Goal: Communication & Community: Answer question/provide support

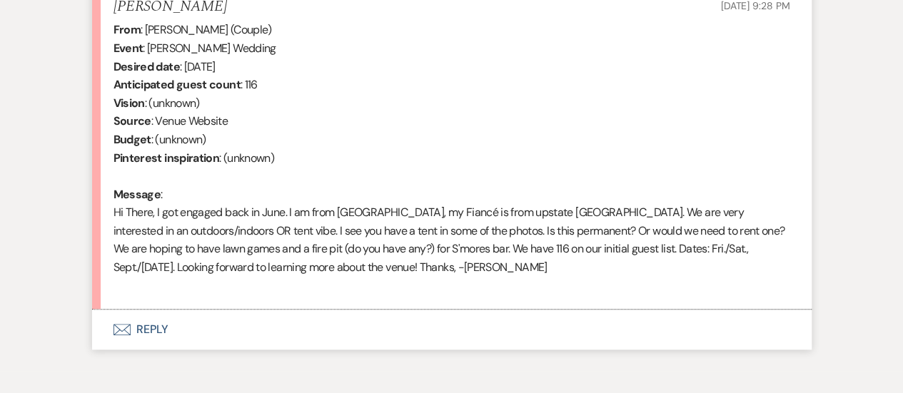
scroll to position [589, 0]
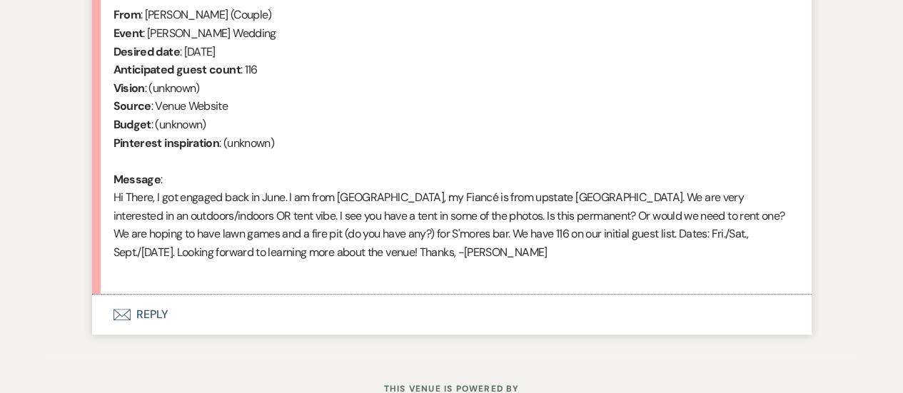
click at [158, 321] on button "Envelope Reply" at bounding box center [451, 315] width 719 height 40
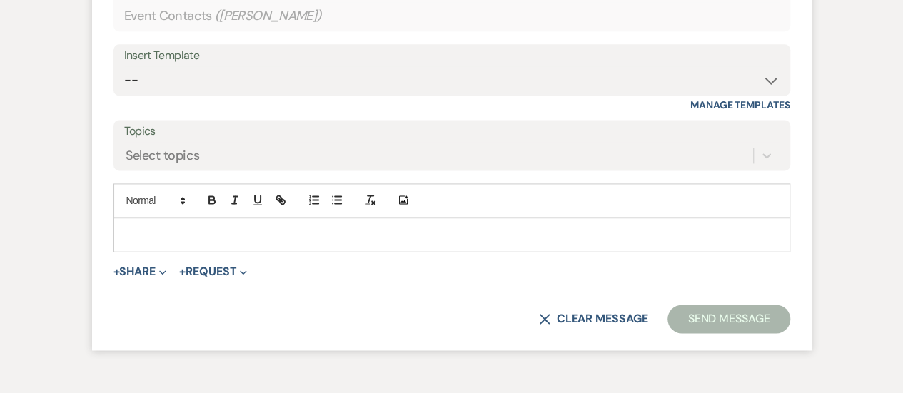
scroll to position [962, 0]
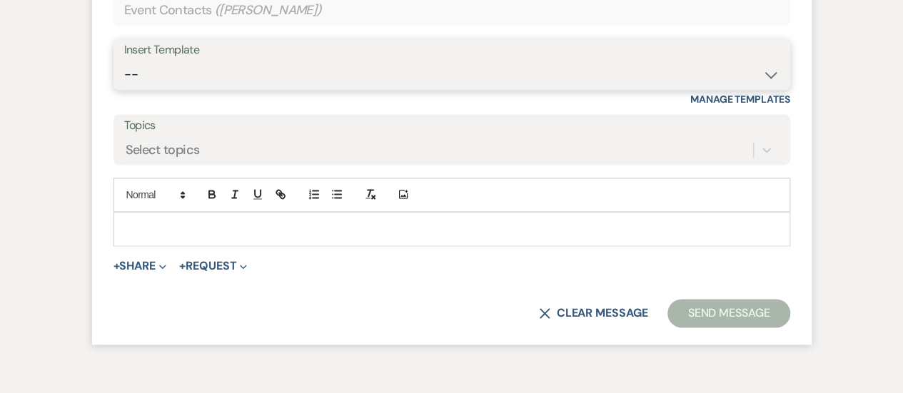
click at [183, 74] on select "-- Weven Planning Portal Introduction (Booked Events) Tour Request Response Fol…" at bounding box center [451, 75] width 655 height 28
select select "1368"
click at [124, 61] on select "-- Weven Planning Portal Introduction (Booked Events) Tour Request Response Fol…" at bounding box center [451, 75] width 655 height 28
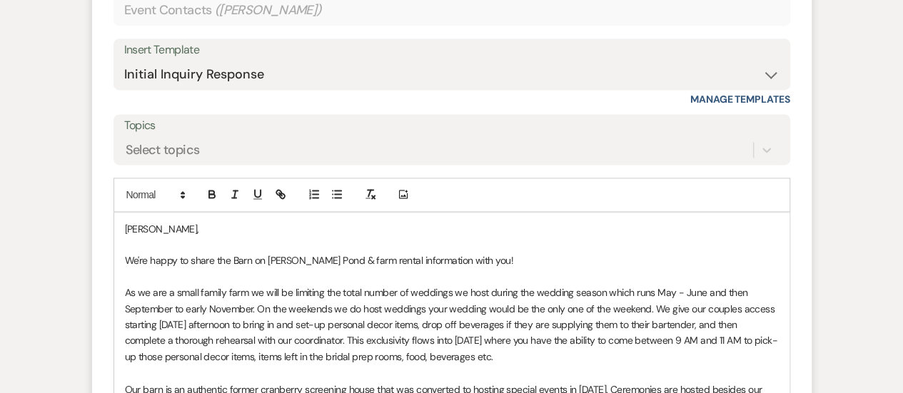
click at [121, 225] on div "[PERSON_NAME], We're happy to share the Barn on [PERSON_NAME] Pond & farm renta…" at bounding box center [451, 381] width 675 height 337
click at [226, 243] on p at bounding box center [452, 245] width 654 height 16
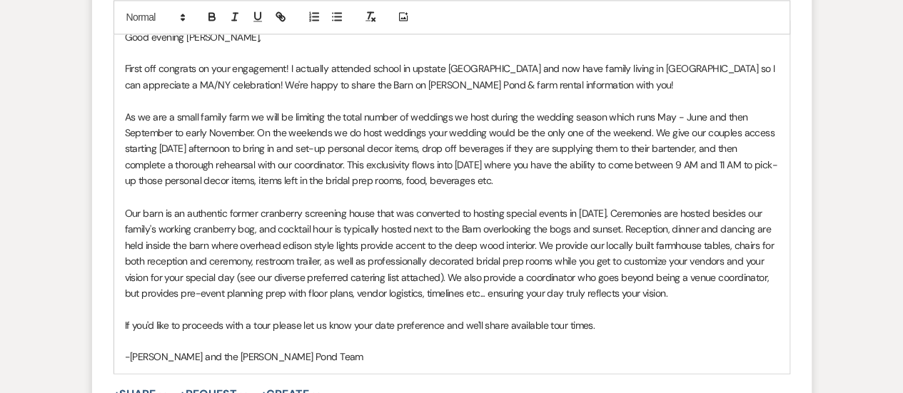
scroll to position [1165, 0]
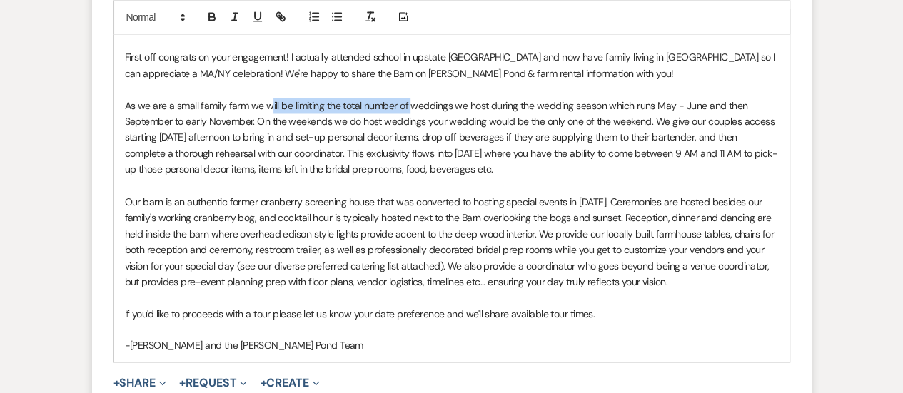
drag, startPoint x: 400, startPoint y: 101, endPoint x: 267, endPoint y: 101, distance: 133.5
click at [267, 101] on p "As we are a small family farm we will be limiting the total number of weddings …" at bounding box center [452, 138] width 654 height 80
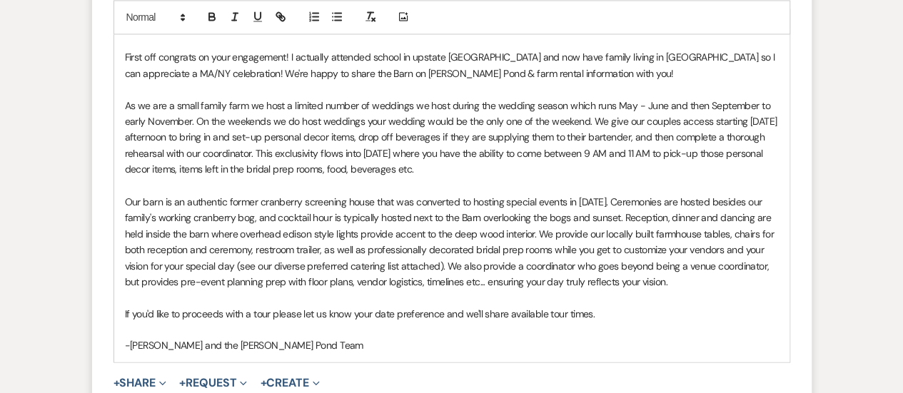
click at [447, 106] on p "As we are a small family farm we host a limited number of weddings we host duri…" at bounding box center [452, 138] width 654 height 80
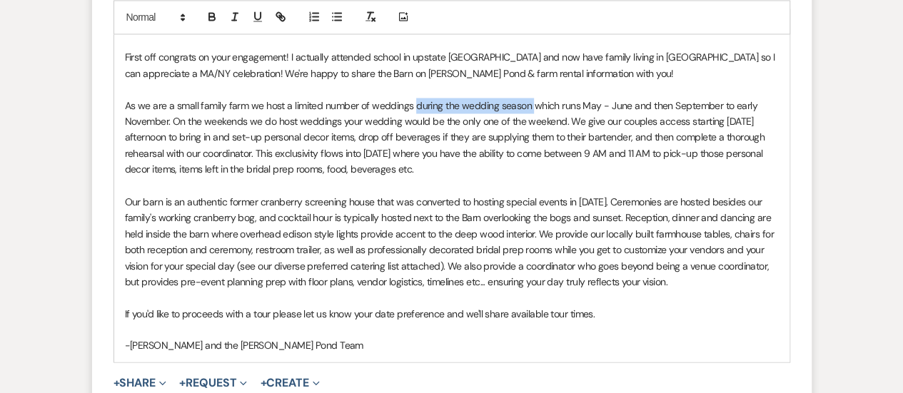
drag, startPoint x: 530, startPoint y: 103, endPoint x: 412, endPoint y: 102, distance: 117.0
click at [412, 102] on p "As we are a small family farm we host a limited number of weddings during the w…" at bounding box center [452, 138] width 654 height 80
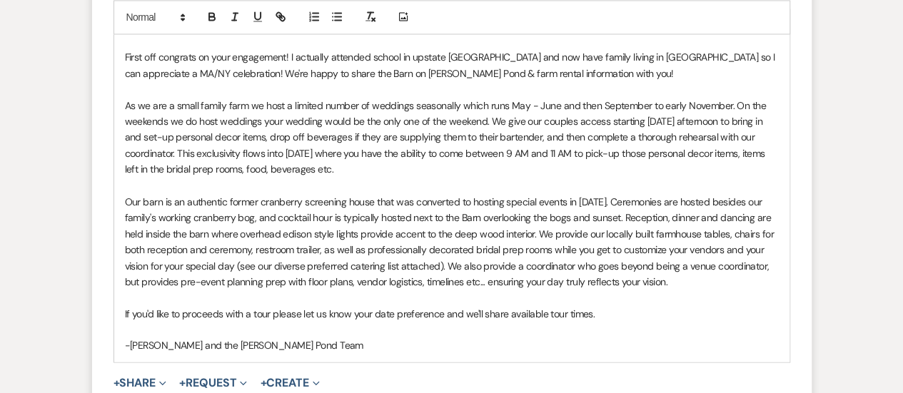
click at [222, 313] on p "If you'd like to proceeds with a tour please let us know your date preference a…" at bounding box center [452, 313] width 654 height 16
click at [601, 312] on p "If you'd like to proceed with a tour please let us know your date preference an…" at bounding box center [452, 313] width 654 height 16
click at [198, 347] on p "For your convinience our remaining autumn 2026 weekends are;" at bounding box center [452, 345] width 654 height 16
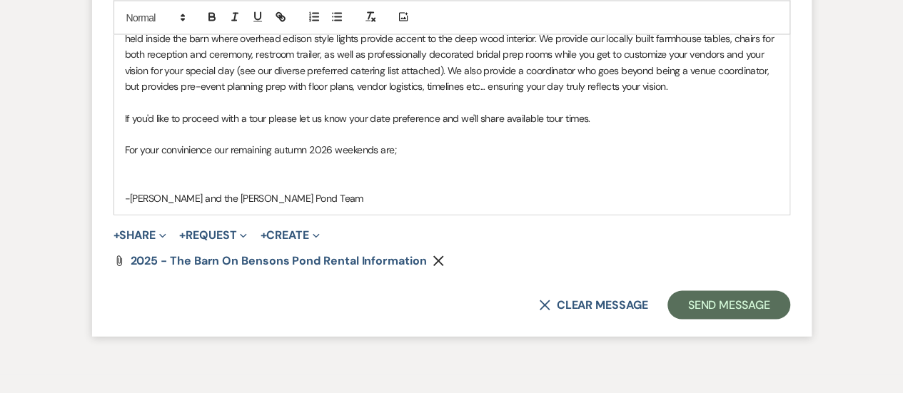
scroll to position [1382, 0]
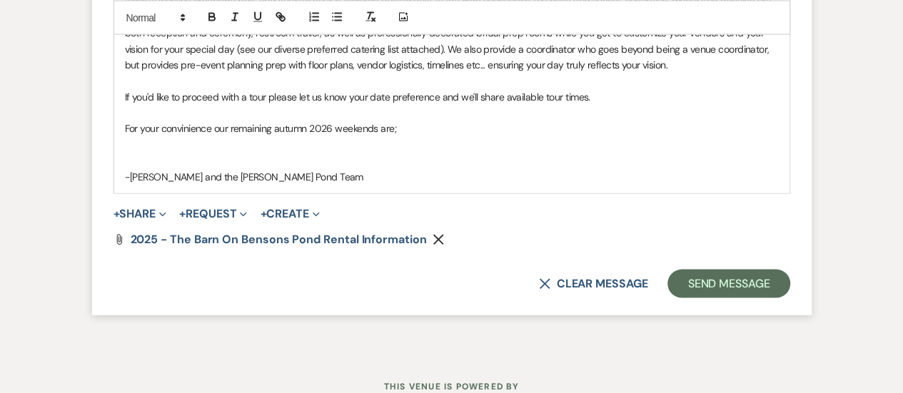
click at [192, 122] on p "For your convinience our remaining autumn 2026 weekends are;" at bounding box center [452, 129] width 654 height 16
click at [171, 139] on p at bounding box center [452, 145] width 654 height 16
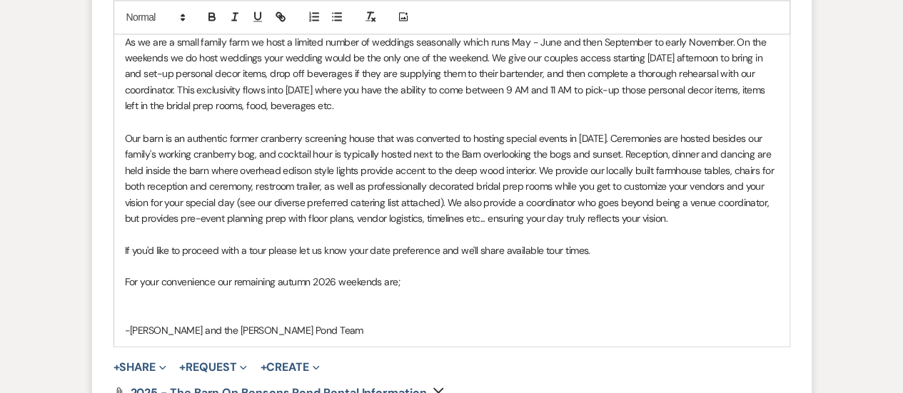
scroll to position [1232, 0]
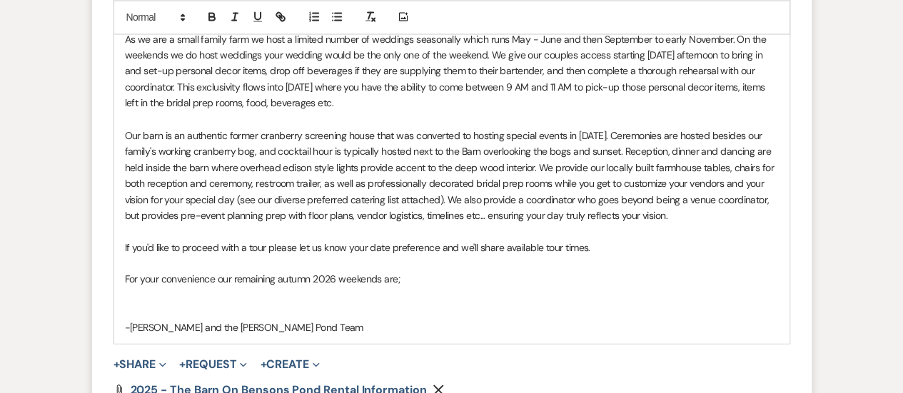
click at [684, 212] on p "Our barn is an authentic former cranberry screening house that was converted to…" at bounding box center [452, 175] width 654 height 96
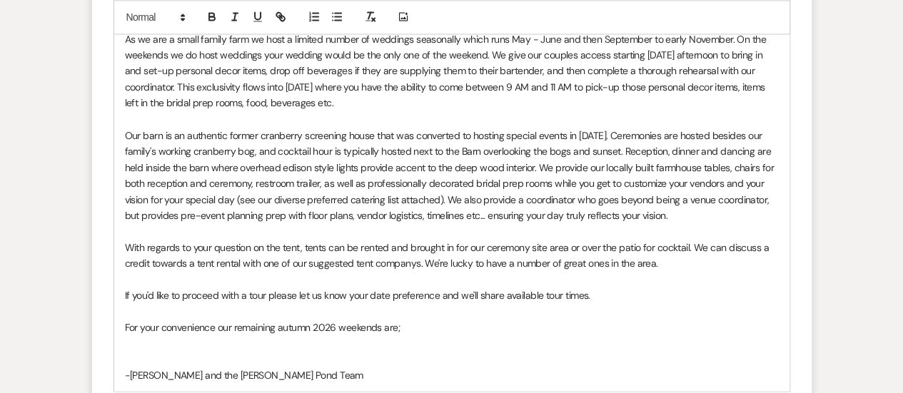
click at [407, 259] on p "With regards to your question on the tent, tents can be rented and brought in f…" at bounding box center [452, 255] width 654 height 32
click at [405, 260] on p "With regards to your question on the tent, tents can be rented and brought in f…" at bounding box center [452, 255] width 654 height 32
click at [414, 265] on p "With regards to your question on the tent, tents can be rented and brought in f…" at bounding box center [452, 255] width 654 height 32
drag, startPoint x: 359, startPoint y: 329, endPoint x: 323, endPoint y: 331, distance: 35.7
click at [323, 331] on p "For your convenience our remaining autumn 2026 weekends are;" at bounding box center [452, 327] width 654 height 16
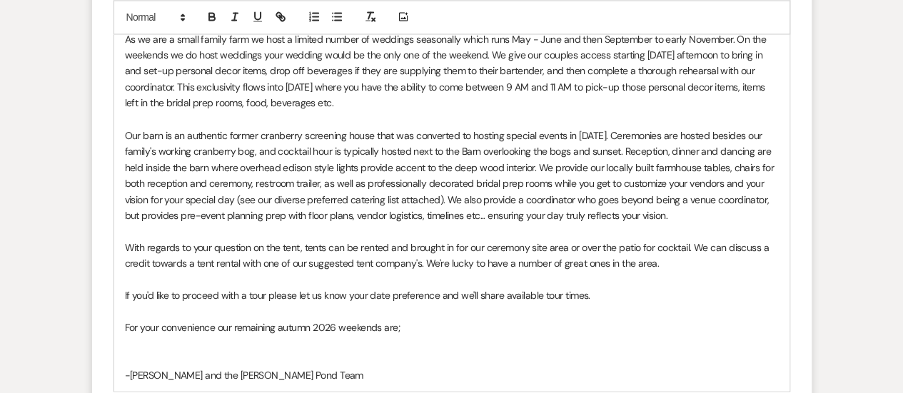
click at [208, 333] on p "For your convenience our remaining autumn 2026 weekends are;" at bounding box center [452, 327] width 654 height 16
click at [143, 343] on p at bounding box center [452, 343] width 654 height 16
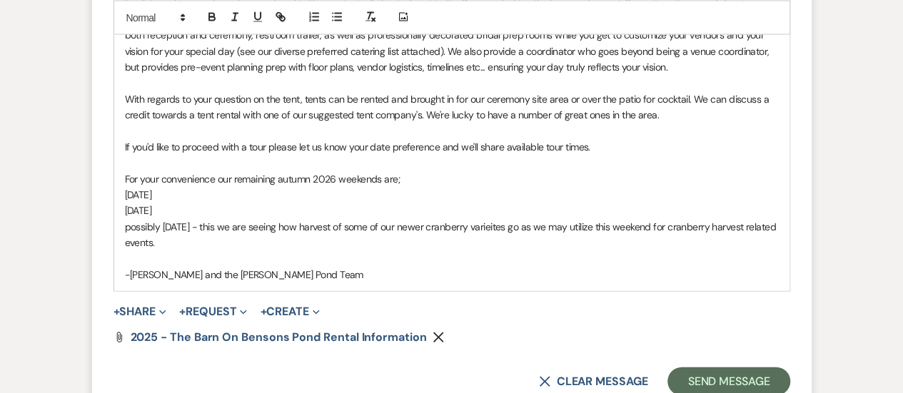
scroll to position [1419, 0]
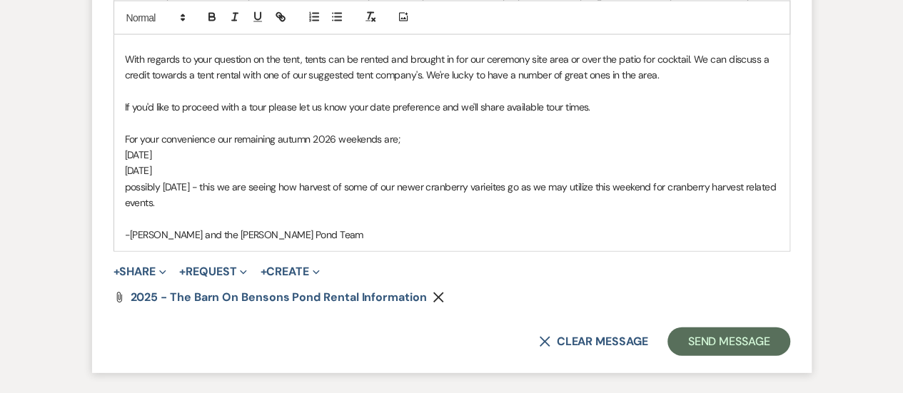
click at [507, 183] on p "possibly [DATE] - this we are seeing how harvest of some of our newer cranberry…" at bounding box center [452, 195] width 654 height 32
click at [226, 203] on p "possibly [DATE] - this we are seeing how harvest of some of our newer cranberry…" at bounding box center [452, 195] width 654 height 32
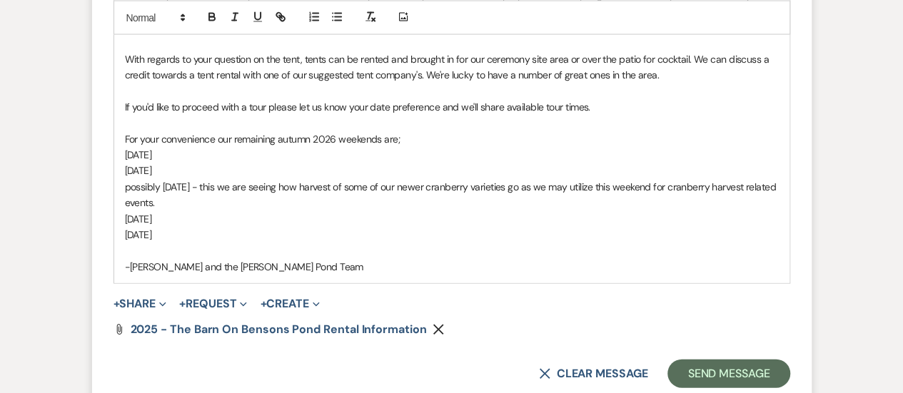
click at [310, 157] on p "[DATE]" at bounding box center [452, 155] width 654 height 16
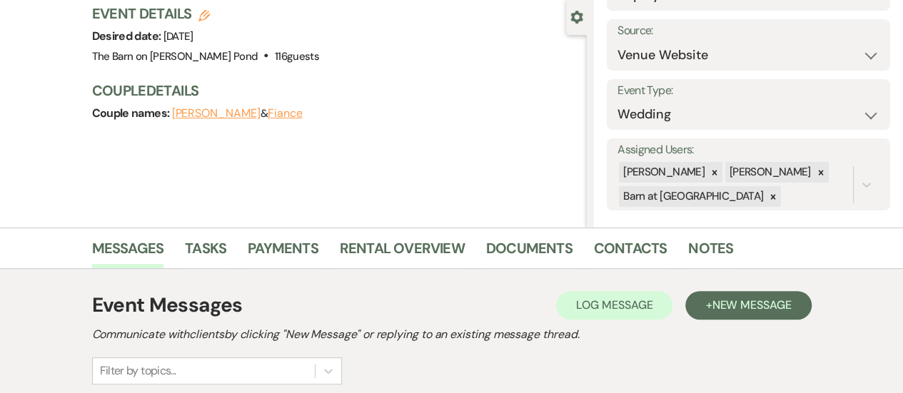
scroll to position [0, 0]
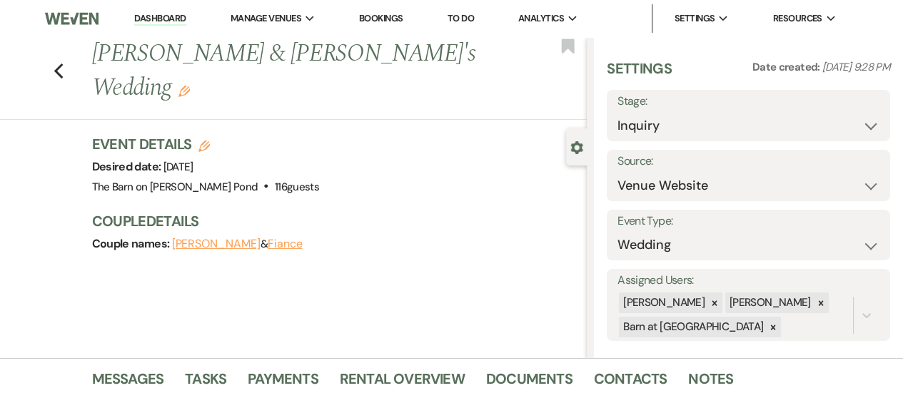
click at [174, 15] on link "Dashboard" at bounding box center [159, 19] width 51 height 14
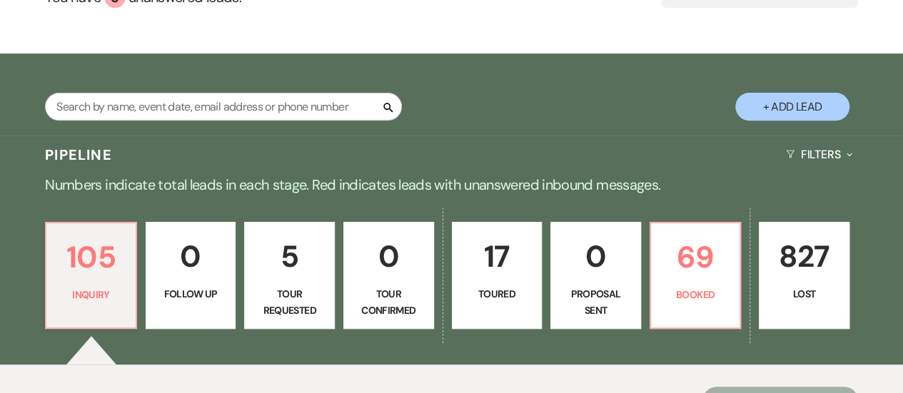
scroll to position [171, 0]
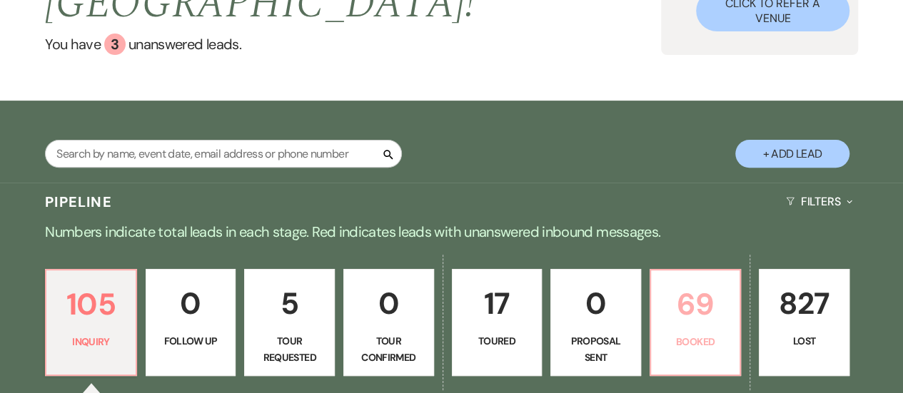
click at [706, 280] on p "69" at bounding box center [695, 304] width 72 height 48
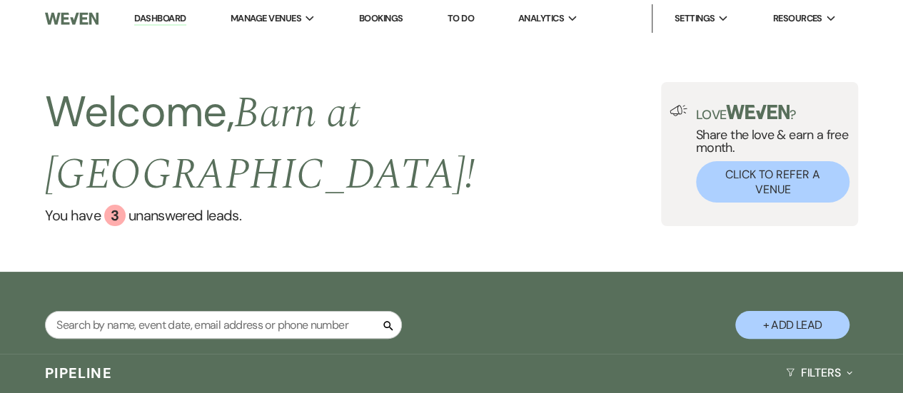
scroll to position [150, 0]
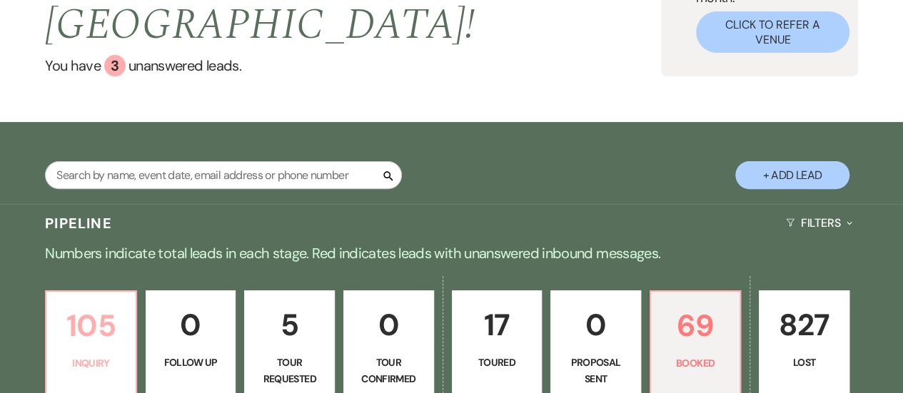
click at [95, 302] on p "105" at bounding box center [91, 326] width 72 height 48
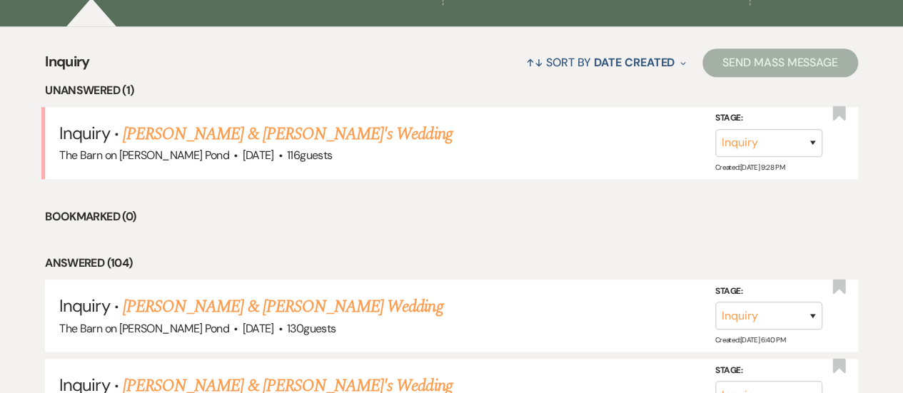
scroll to position [568, 0]
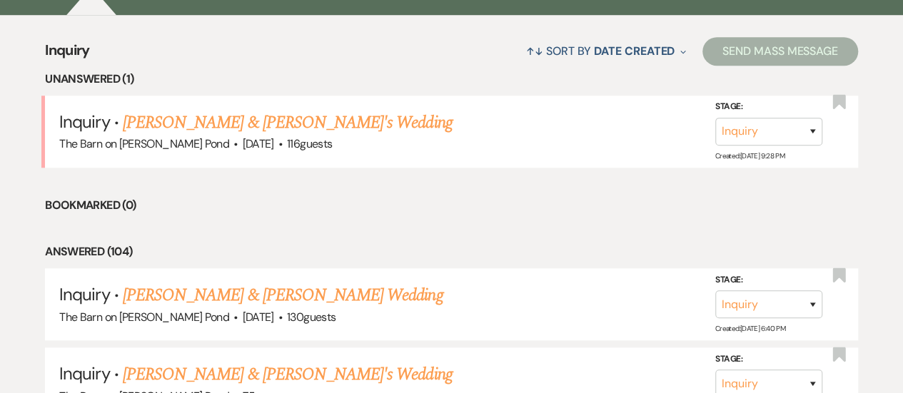
click at [283, 110] on link "[PERSON_NAME] & [PERSON_NAME]'s Wedding" at bounding box center [288, 123] width 330 height 26
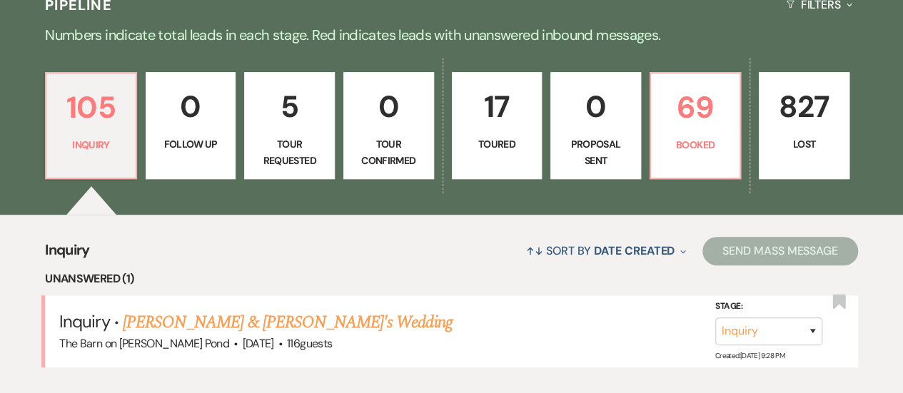
select select "5"
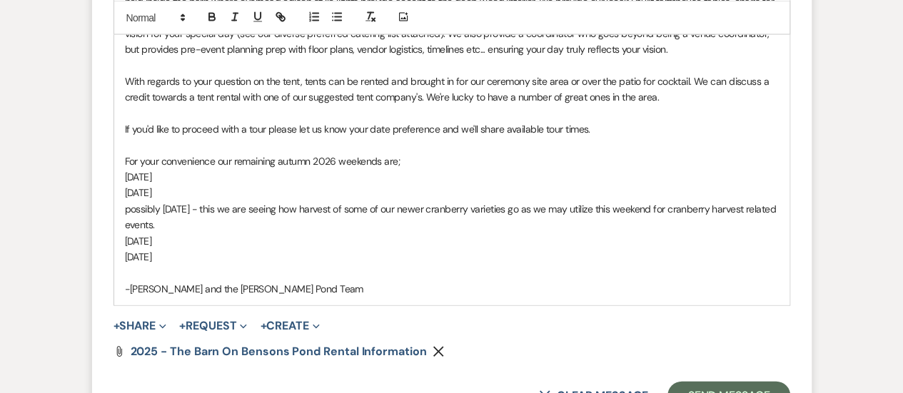
scroll to position [1394, 0]
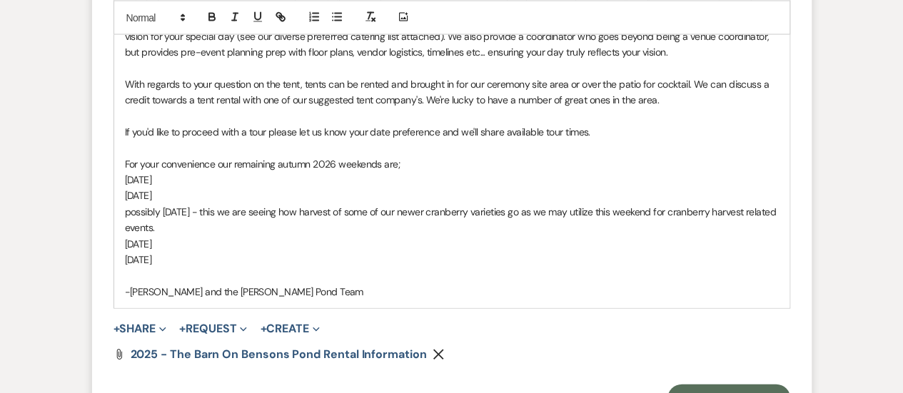
click at [432, 350] on use "button" at bounding box center [437, 354] width 11 height 11
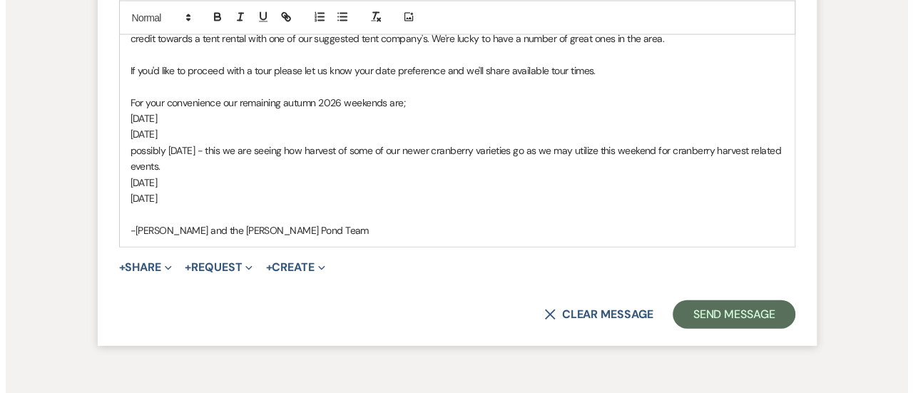
scroll to position [1461, 0]
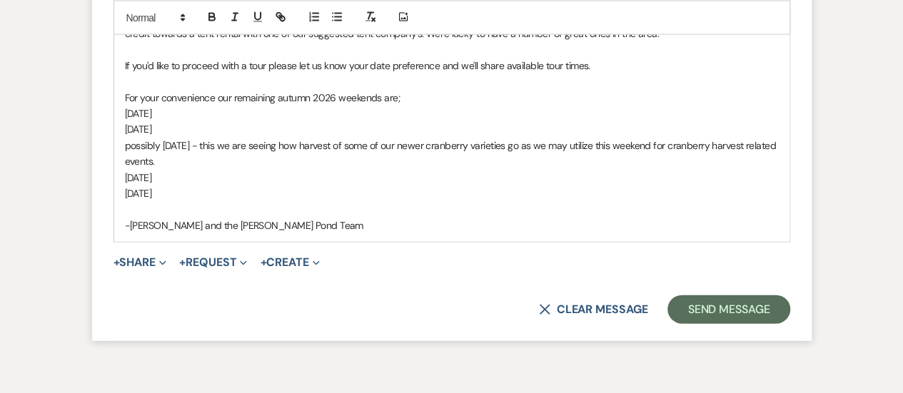
click at [148, 262] on button "+ Share Expand" at bounding box center [140, 262] width 54 height 11
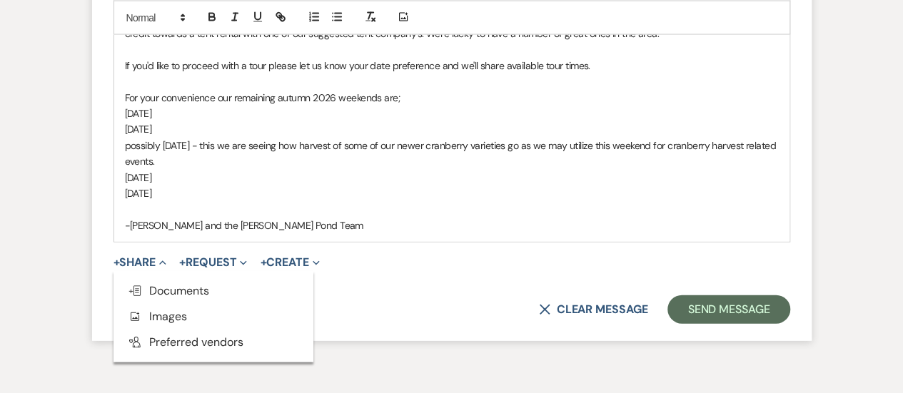
click at [161, 294] on span "Doc Upload Documents" at bounding box center [168, 290] width 81 height 15
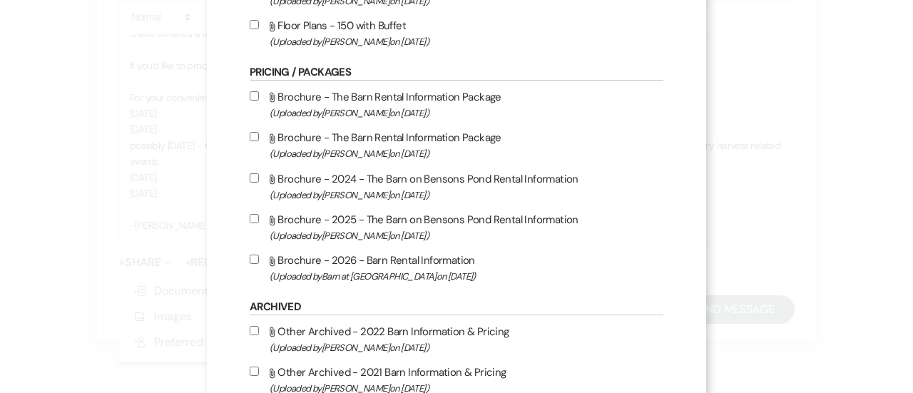
scroll to position [321, 0]
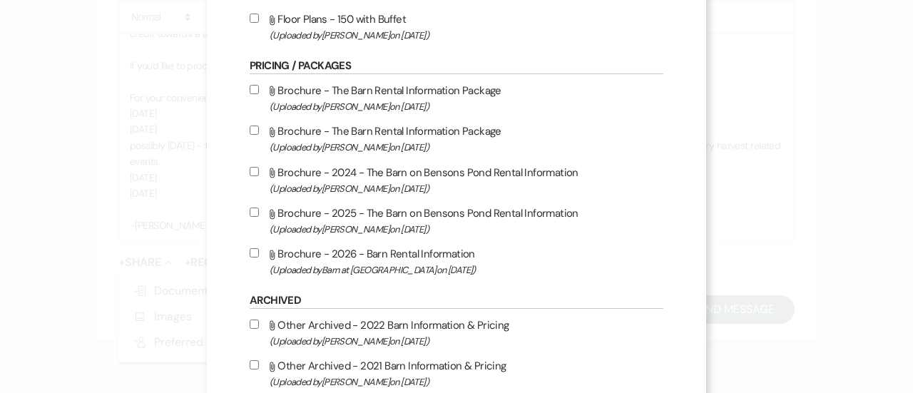
click at [250, 250] on input "Attach File Brochure - 2026 - Barn Rental Information (Uploaded by Barn at [GEO…" at bounding box center [254, 252] width 9 height 9
checkbox input "true"
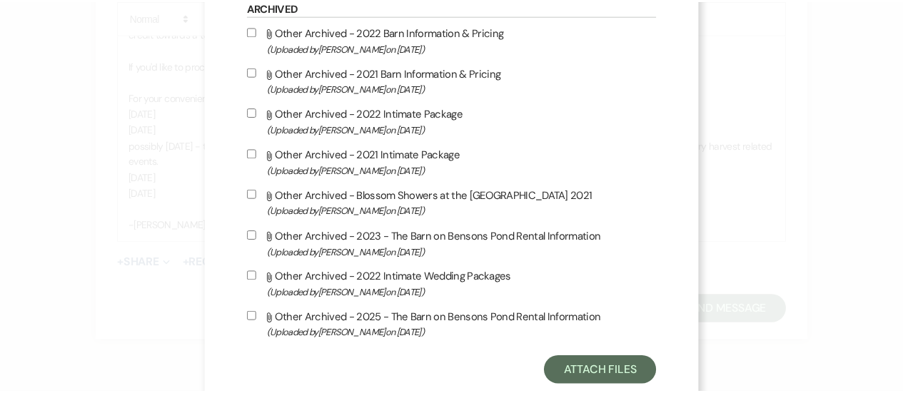
scroll to position [648, 0]
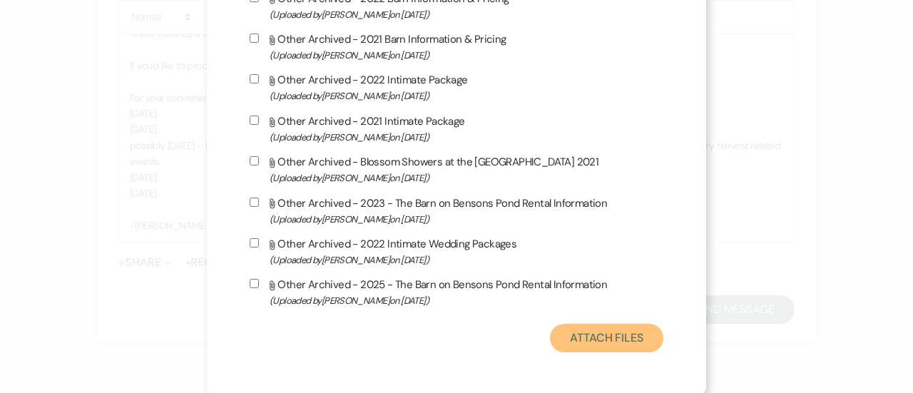
click at [603, 341] on button "Attach Files" at bounding box center [606, 338] width 113 height 29
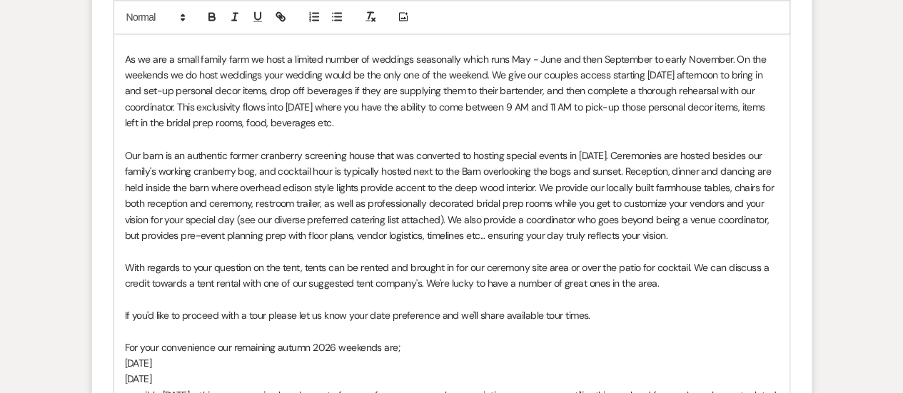
scroll to position [1215, 0]
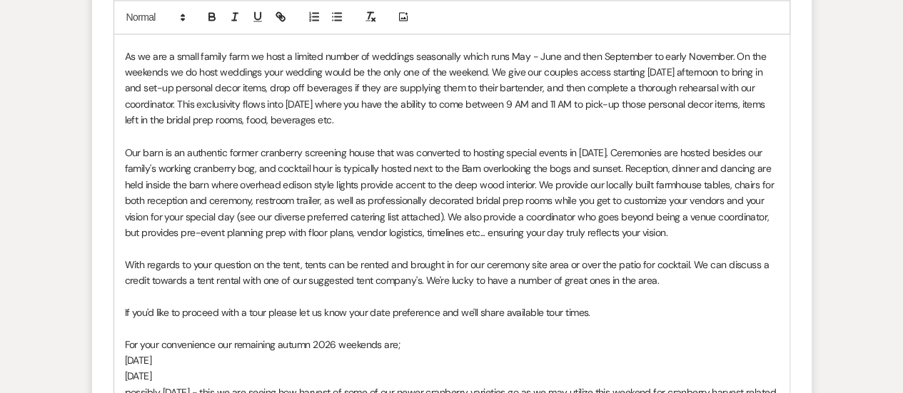
click at [569, 263] on p "With regards to your question on the tent, tents can be rented and brought in f…" at bounding box center [452, 272] width 654 height 32
click at [423, 280] on p "With regards to your question on the tent, tents can be rented and brought in f…" at bounding box center [452, 272] width 654 height 32
click at [437, 209] on p "Our barn is an authentic former cranberry screening house that was converted to…" at bounding box center [452, 192] width 654 height 96
click at [404, 283] on p "With regards to your question on the tent, tents can be rented and brought in f…" at bounding box center [452, 272] width 654 height 32
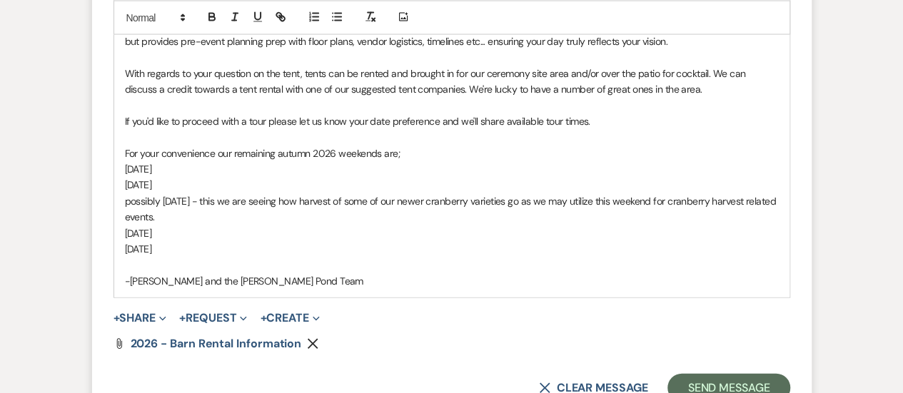
scroll to position [1443, 0]
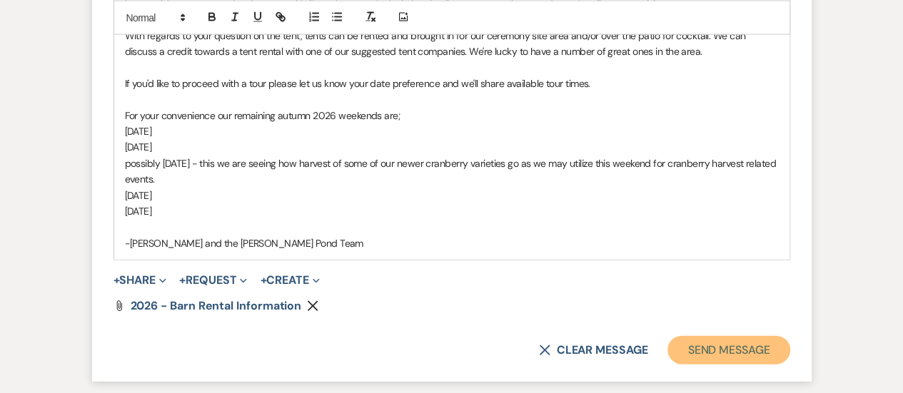
click at [721, 345] on button "Send Message" at bounding box center [728, 350] width 122 height 29
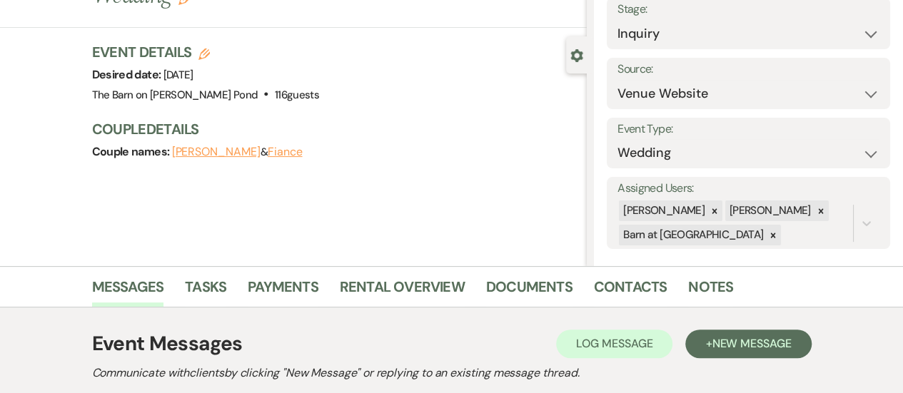
scroll to position [0, 0]
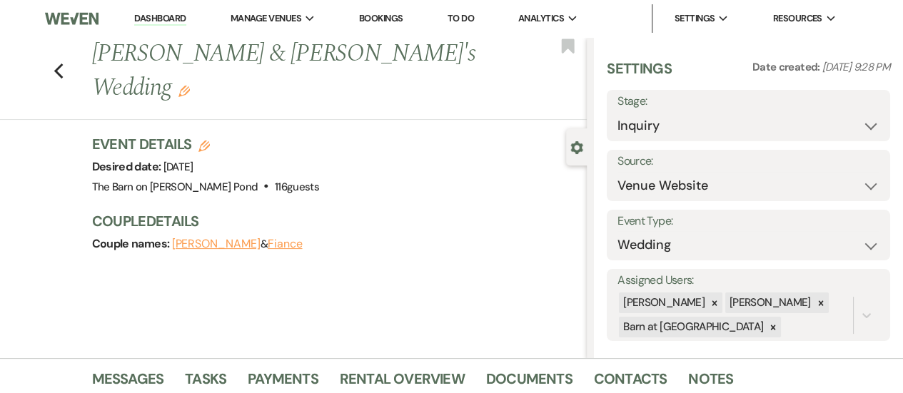
click at [181, 15] on link "Dashboard" at bounding box center [159, 19] width 51 height 14
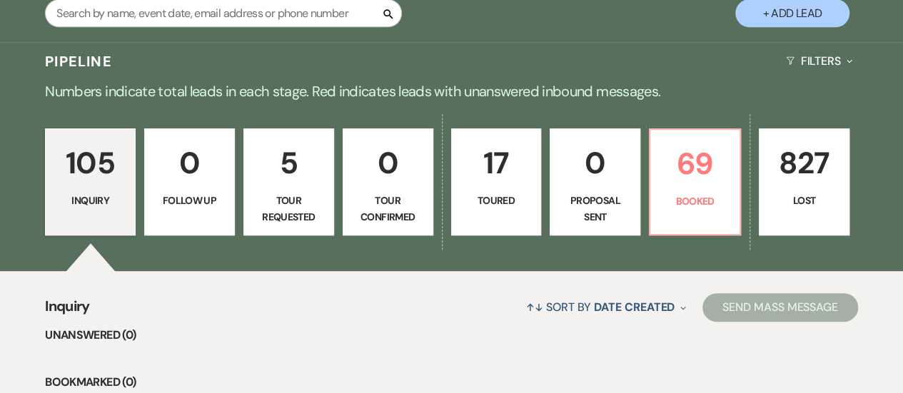
scroll to position [300, 0]
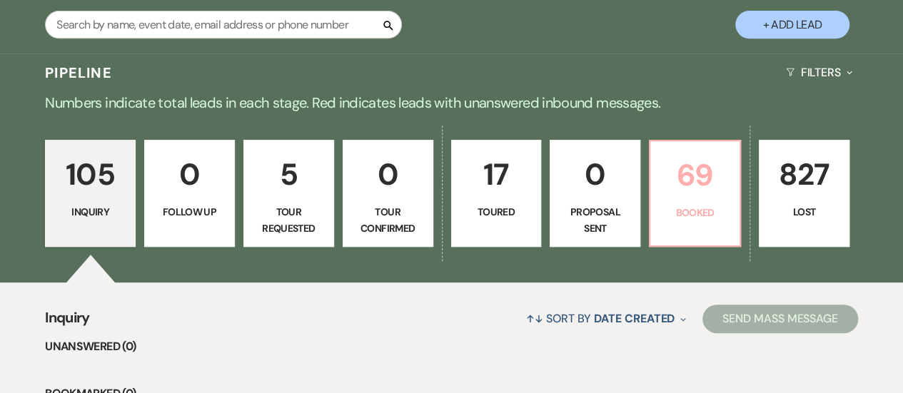
click at [678, 151] on p "69" at bounding box center [695, 175] width 72 height 48
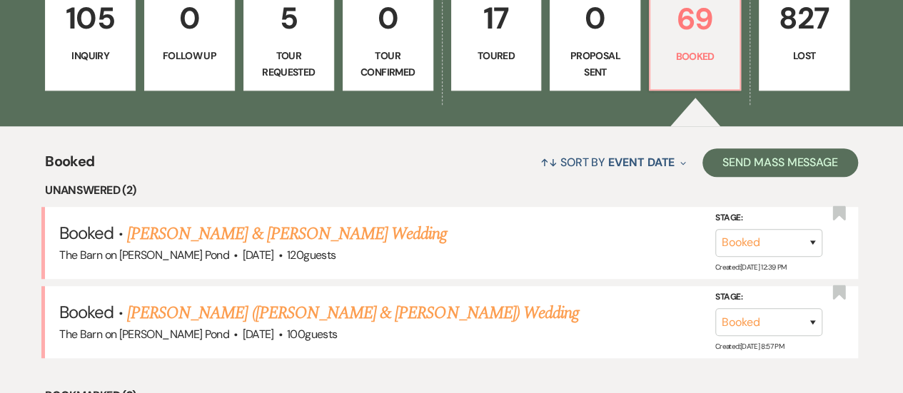
scroll to position [490, 0]
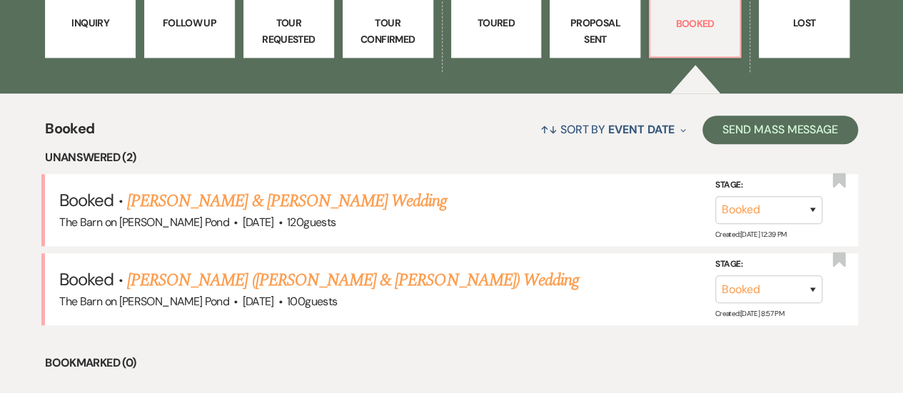
click at [320, 188] on link "[PERSON_NAME] & [PERSON_NAME] Wedding" at bounding box center [287, 201] width 320 height 26
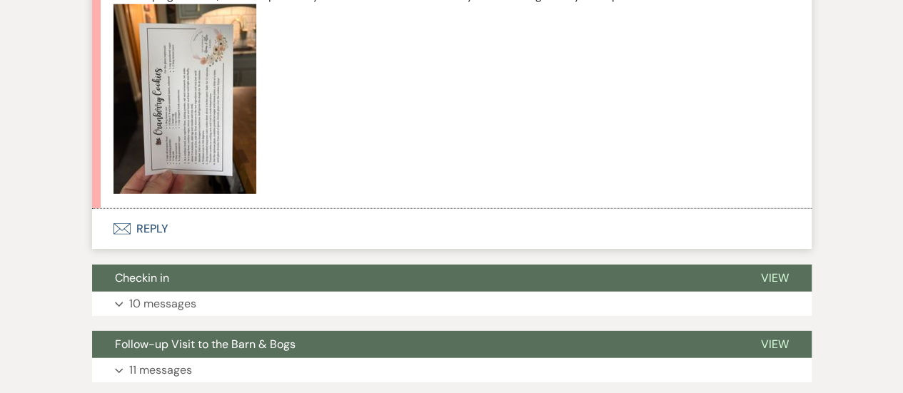
scroll to position [1981, 0]
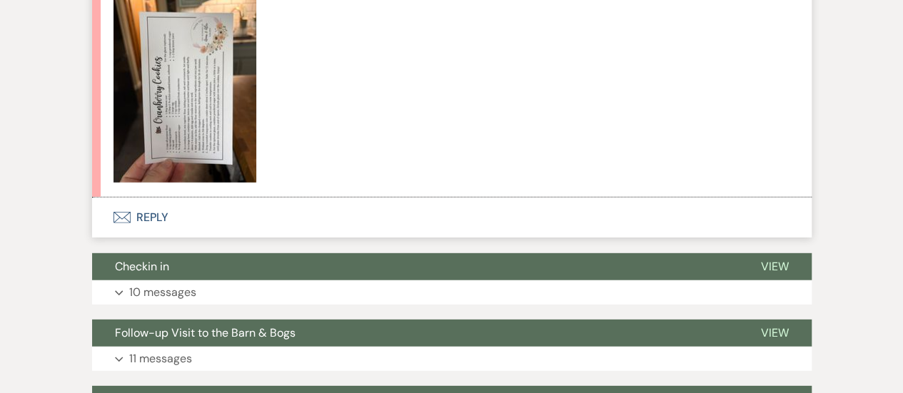
click at [147, 238] on button "Envelope Reply" at bounding box center [451, 218] width 719 height 40
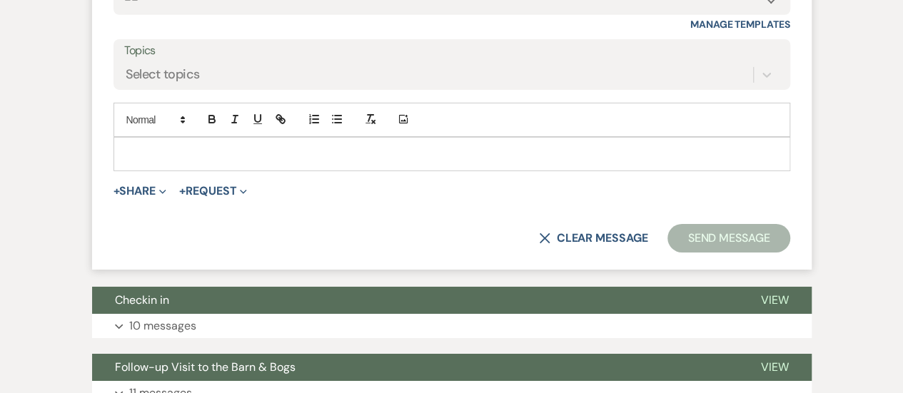
scroll to position [2336, 0]
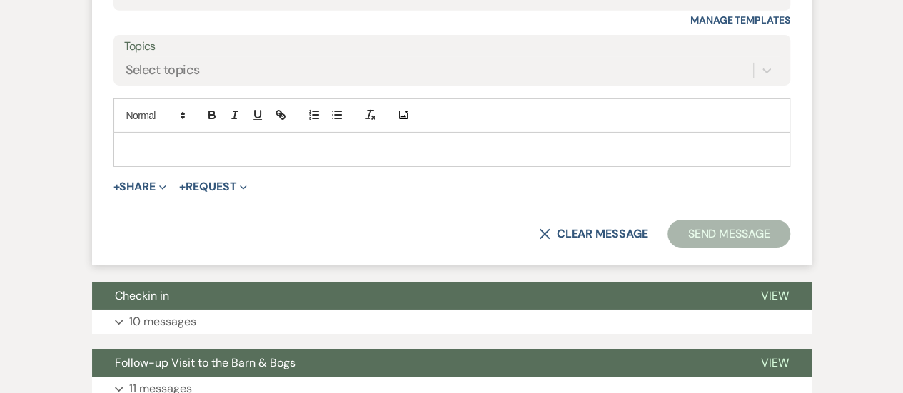
click at [679, 158] on p at bounding box center [452, 150] width 654 height 16
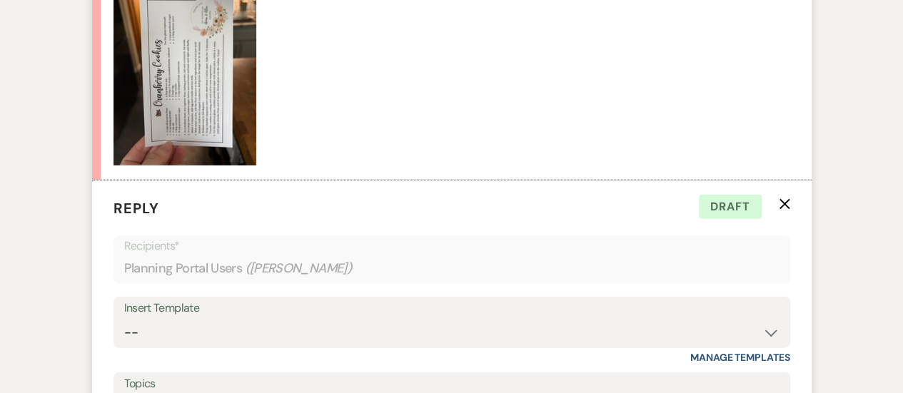
scroll to position [2002, 0]
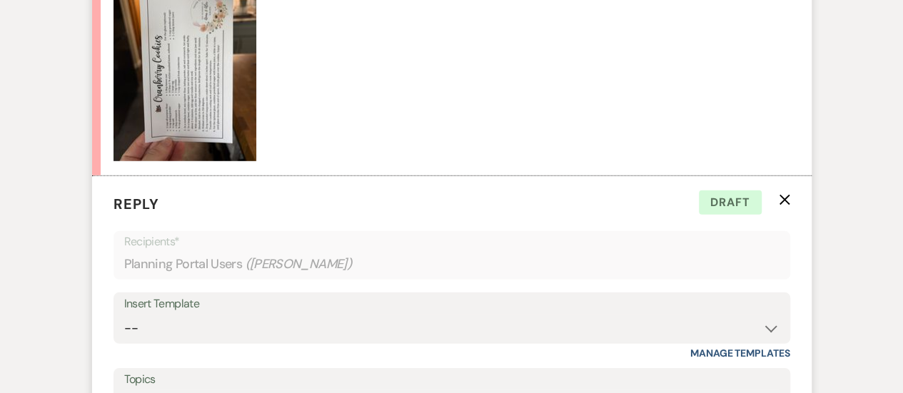
click at [190, 161] on img at bounding box center [184, 66] width 143 height 190
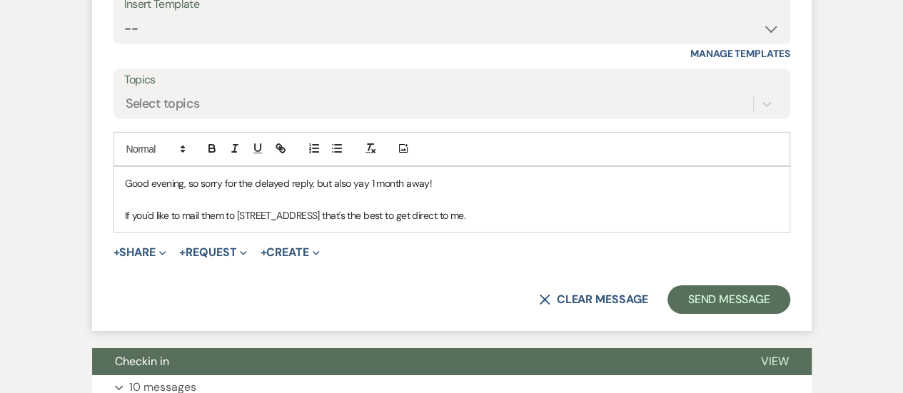
scroll to position [2376, 0]
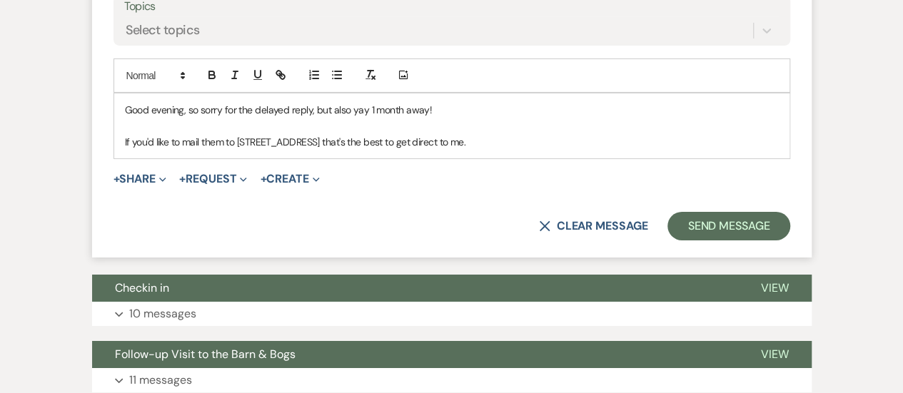
click at [564, 150] on p "If you'd like to mail them to [STREET_ADDRESS] that's the best to get direct to…" at bounding box center [452, 142] width 654 height 16
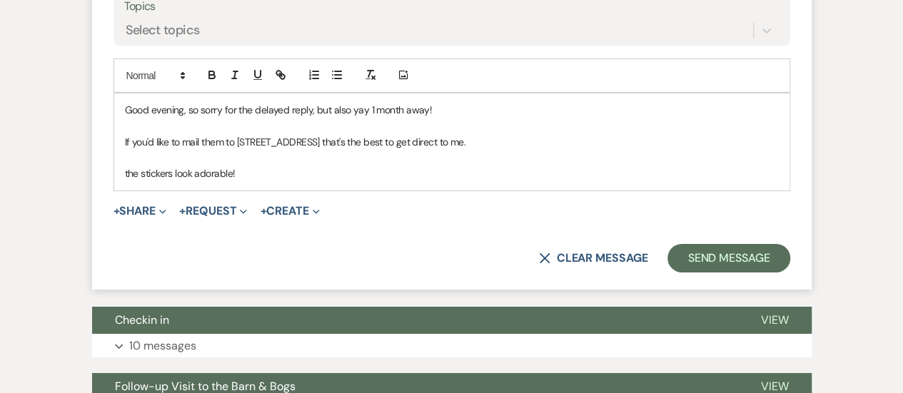
click at [466, 118] on p "Good evening, so sorry for the delayed reply, but also yay 1 month away!" at bounding box center [452, 110] width 654 height 16
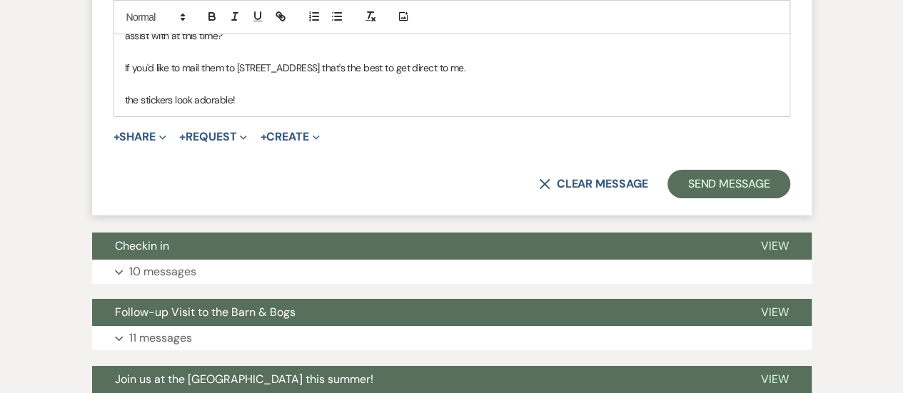
scroll to position [2474, 0]
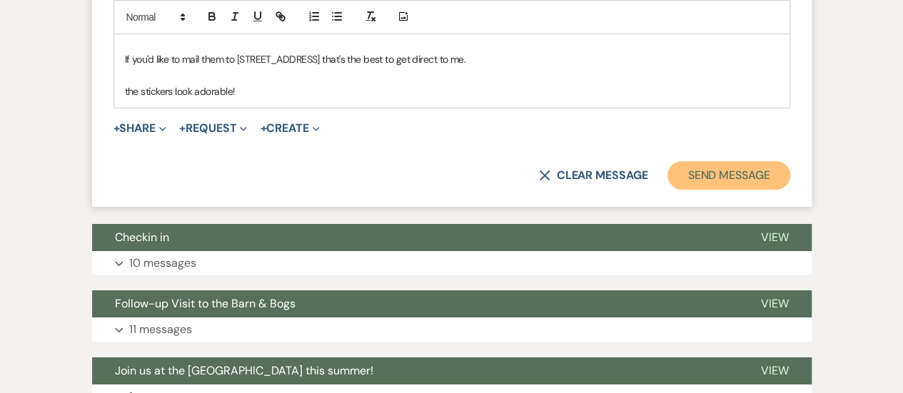
click at [744, 190] on button "Send Message" at bounding box center [728, 175] width 122 height 29
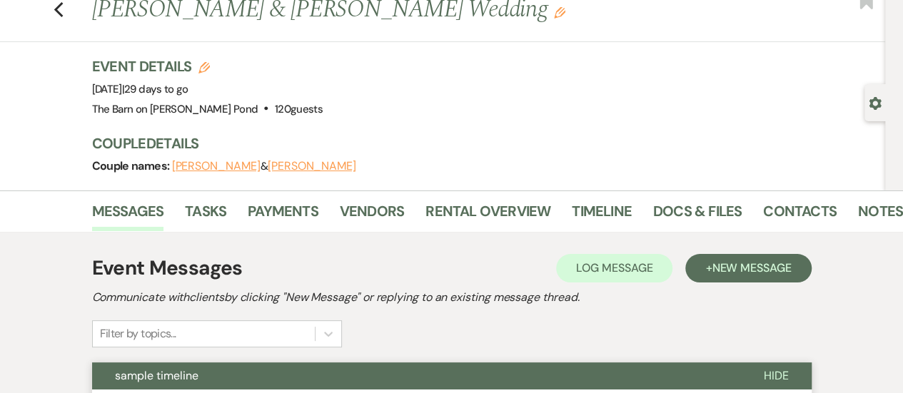
scroll to position [0, 0]
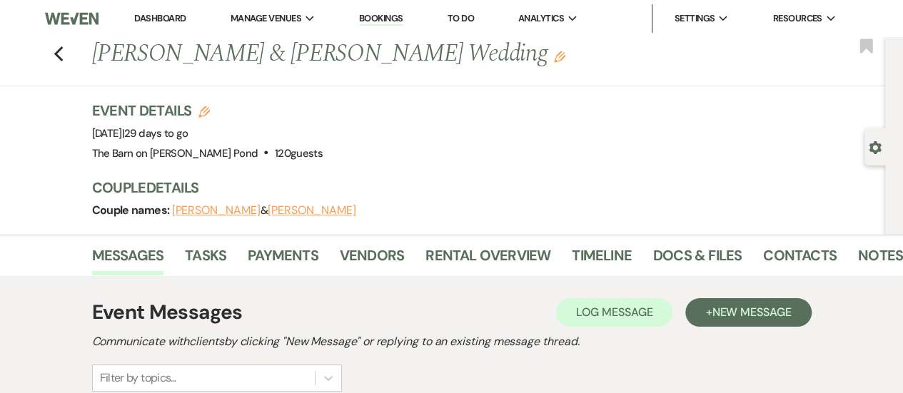
click at [170, 24] on li "Dashboard" at bounding box center [160, 18] width 66 height 29
click at [167, 17] on link "Dashboard" at bounding box center [159, 18] width 51 height 12
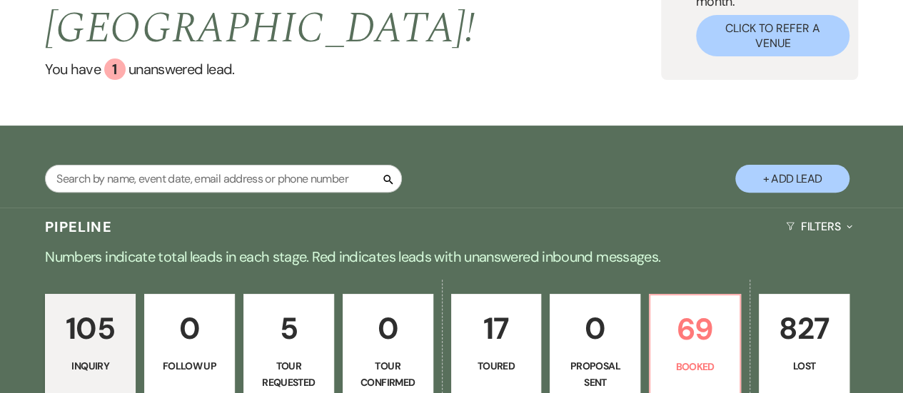
scroll to position [171, 0]
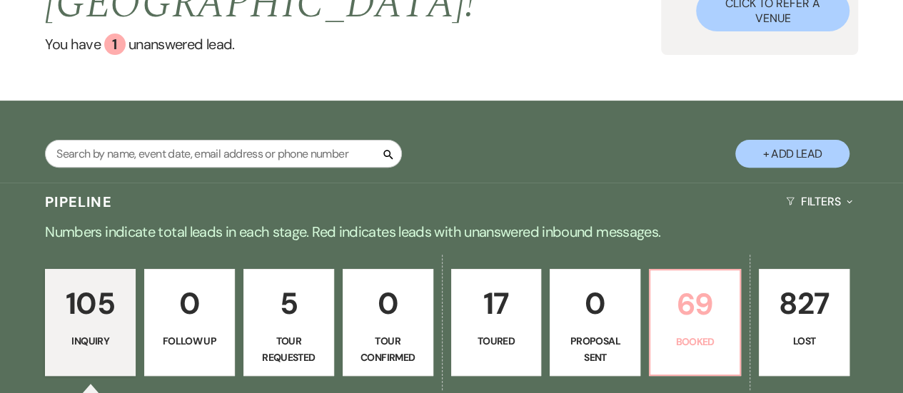
click at [724, 334] on p "Booked" at bounding box center [695, 342] width 72 height 16
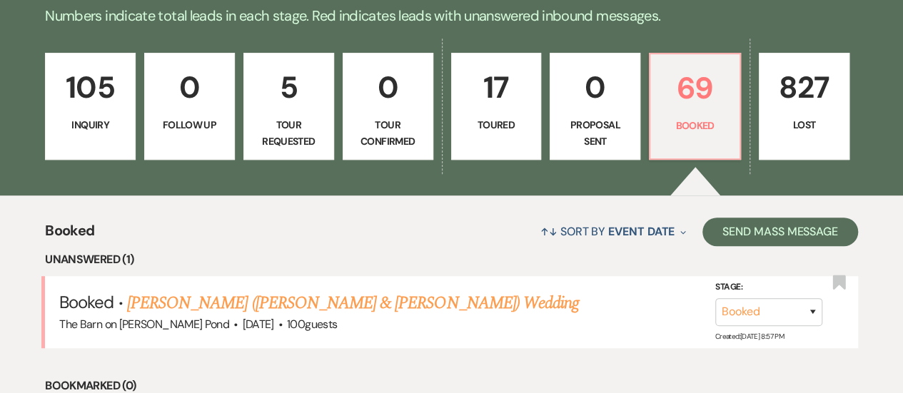
scroll to position [500, 0]
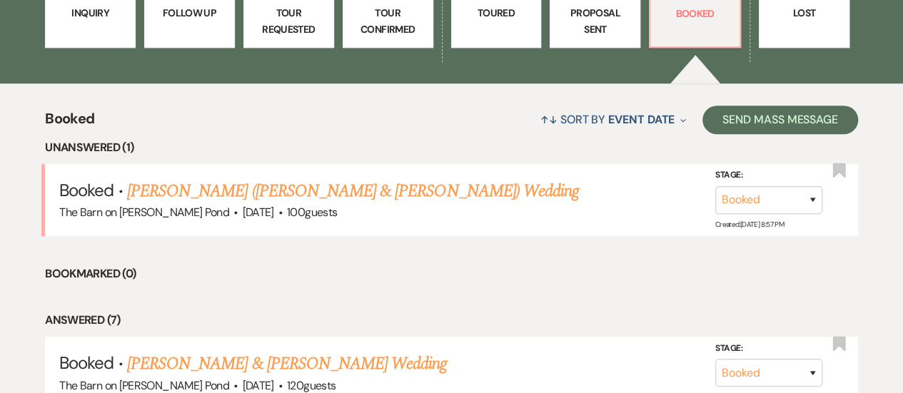
click at [213, 178] on link "[PERSON_NAME] ([PERSON_NAME] & [PERSON_NAME]) Wedding" at bounding box center [353, 191] width 452 height 26
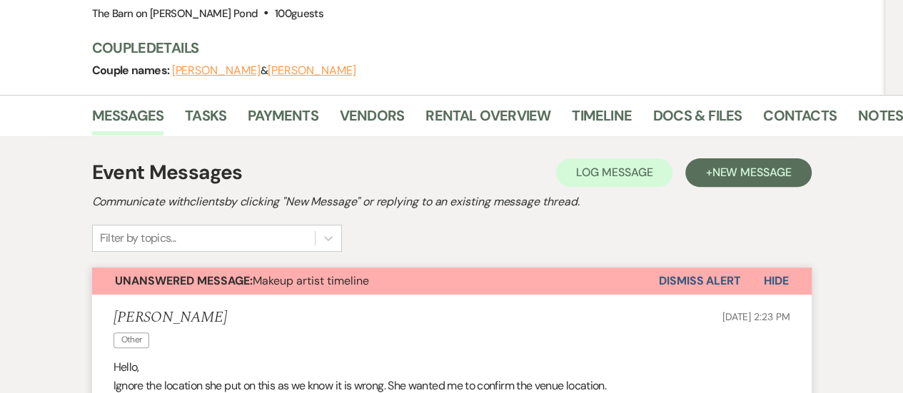
scroll to position [180, 0]
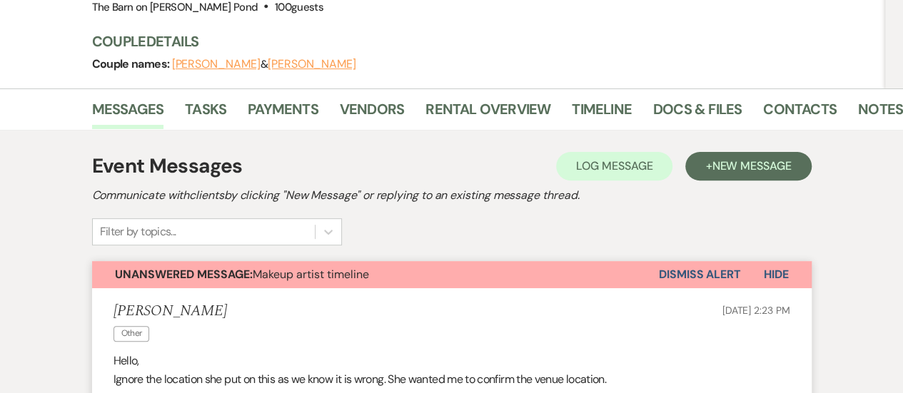
click at [681, 261] on button "Dismiss Alert" at bounding box center [700, 274] width 82 height 27
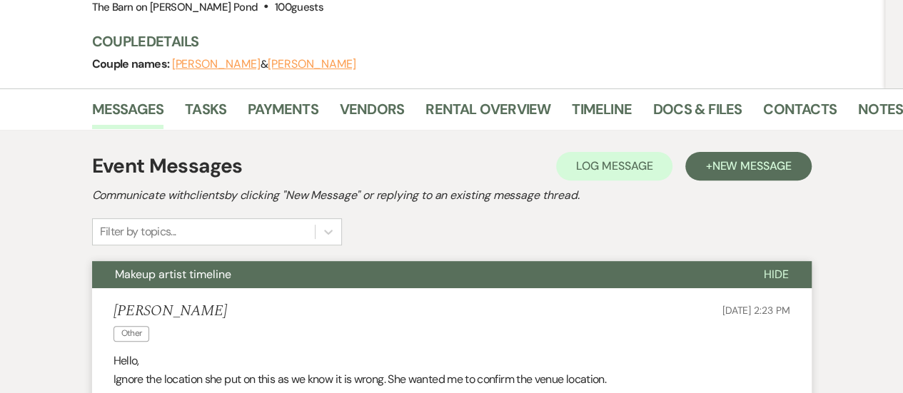
drag, startPoint x: 681, startPoint y: 240, endPoint x: 31, endPoint y: 165, distance: 654.4
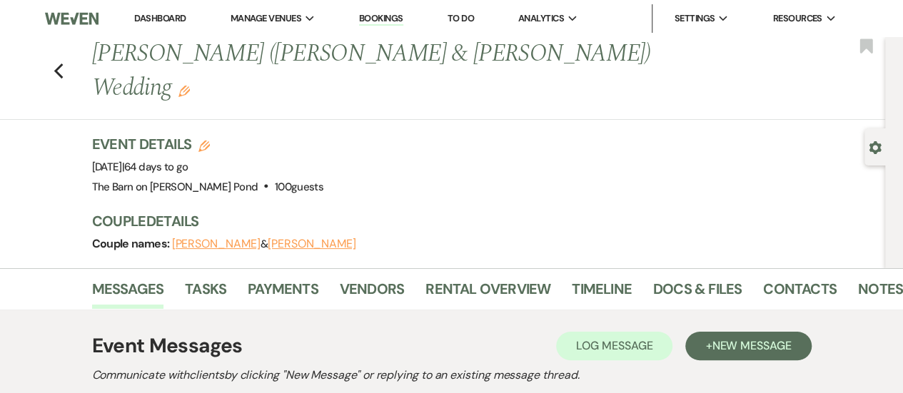
click at [151, 20] on link "Dashboard" at bounding box center [159, 18] width 51 height 12
